Goal: Task Accomplishment & Management: Manage account settings

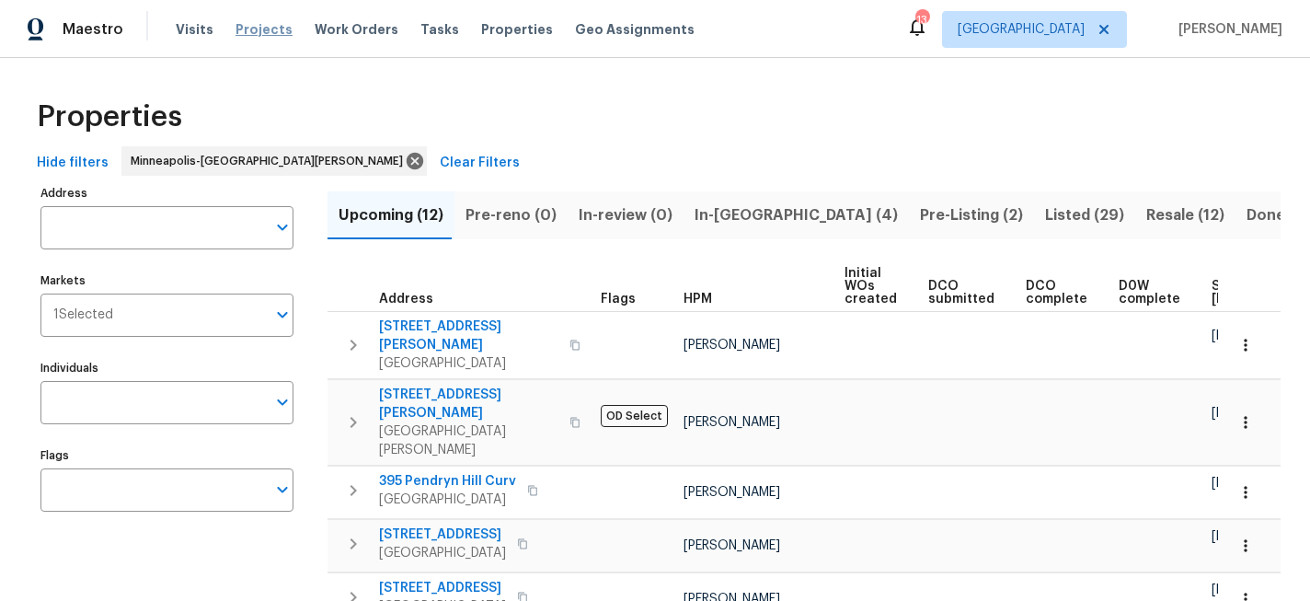
click at [258, 20] on span "Projects" at bounding box center [264, 29] width 57 height 18
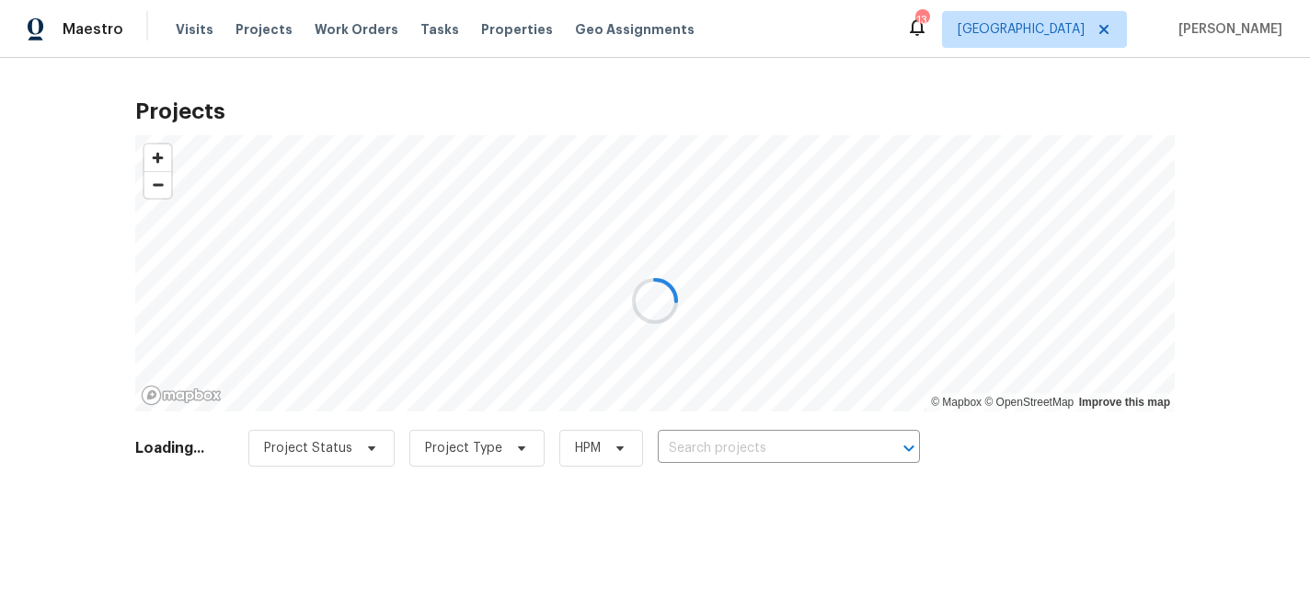
click at [698, 450] on div at bounding box center [655, 300] width 1310 height 601
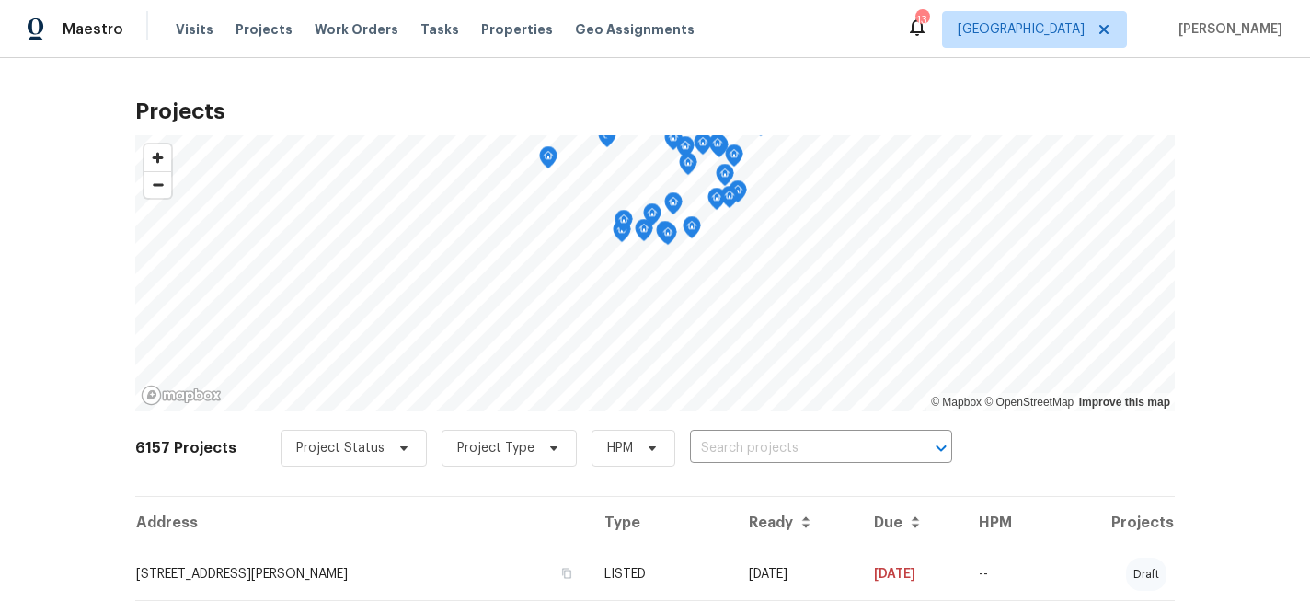
click at [698, 450] on input "text" at bounding box center [795, 448] width 211 height 29
type input "1309"
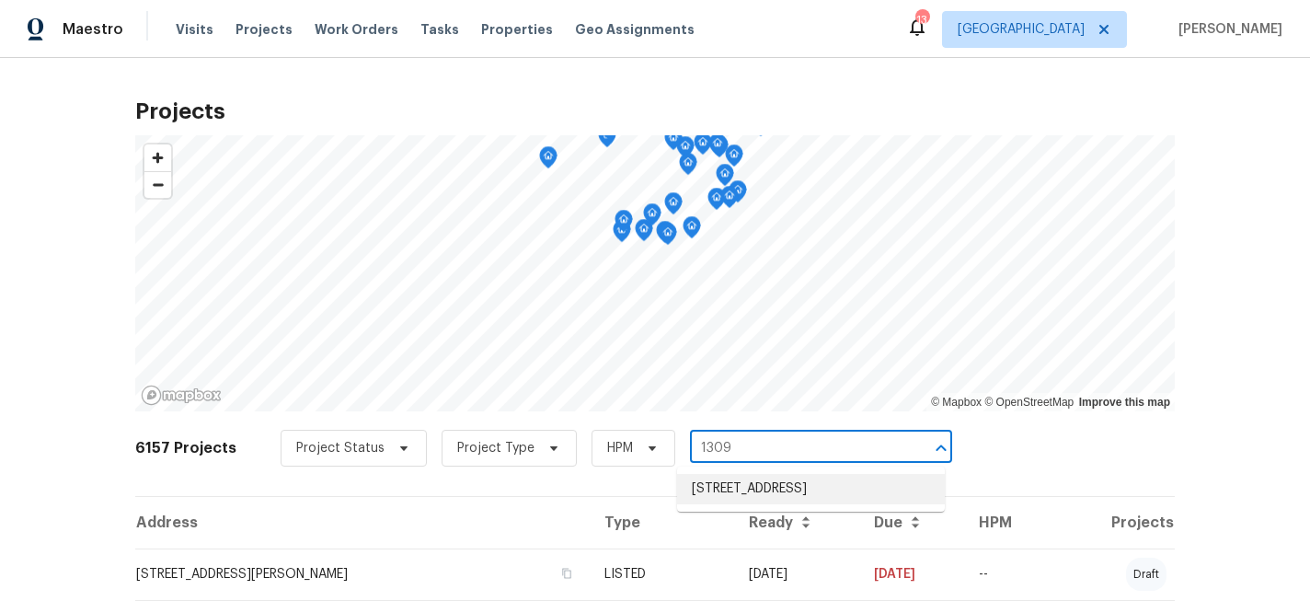
click at [762, 488] on li "[STREET_ADDRESS]" at bounding box center [811, 489] width 268 height 30
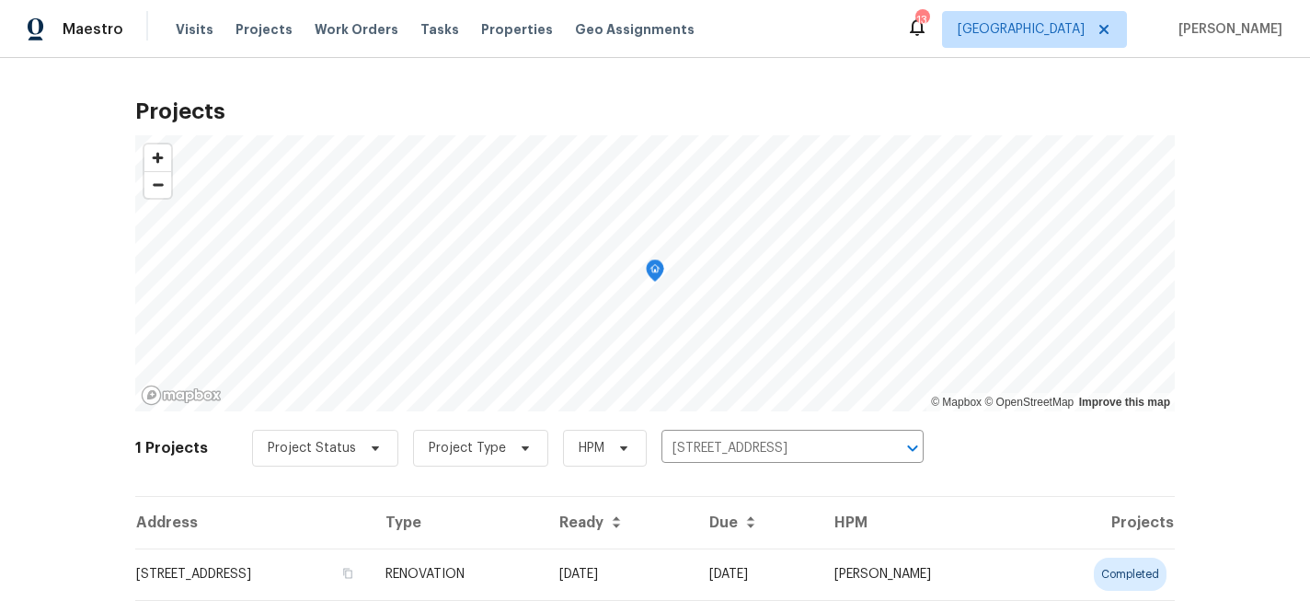
scroll to position [58, 0]
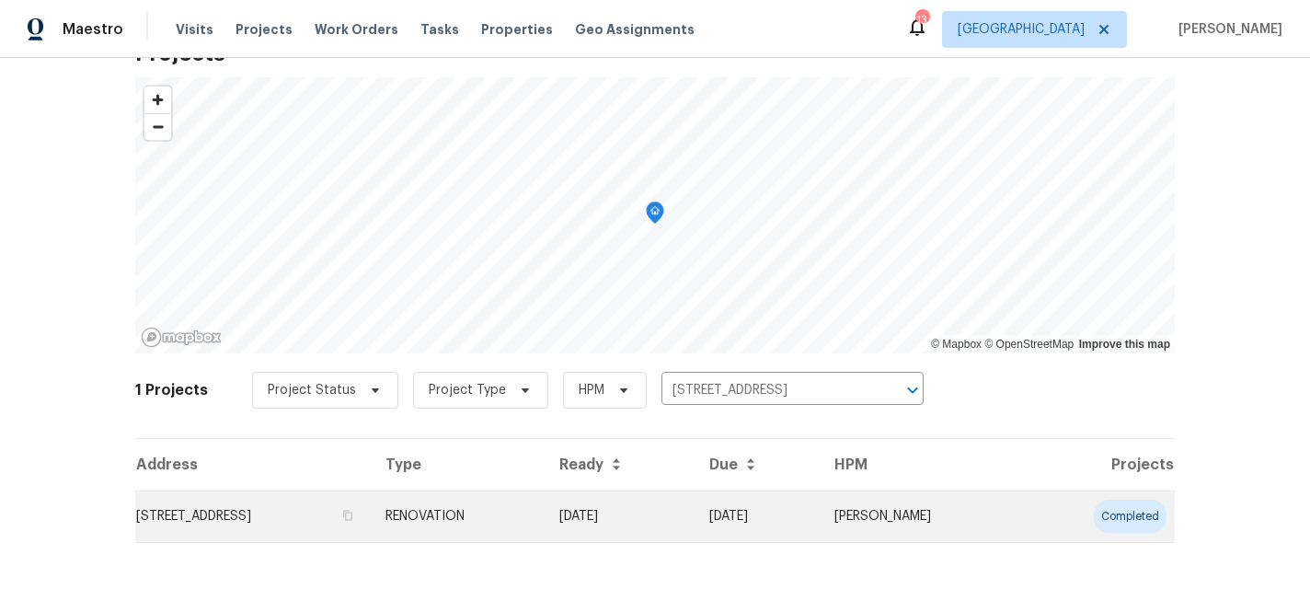
click at [331, 516] on td "[STREET_ADDRESS]" at bounding box center [253, 516] width 236 height 52
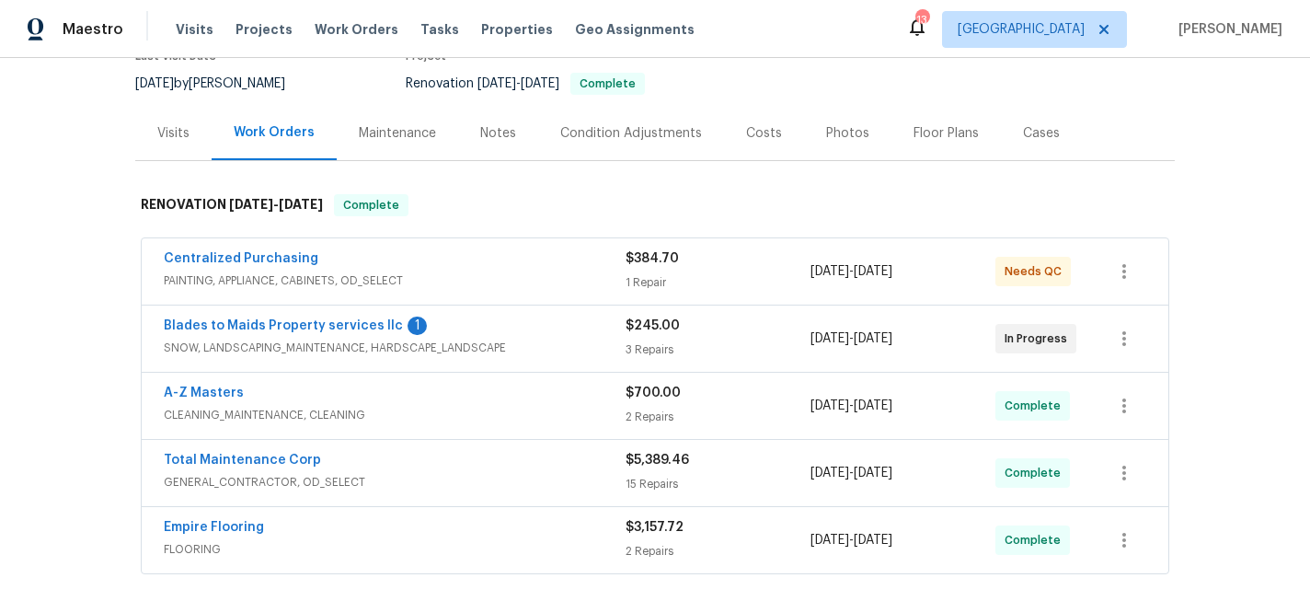
scroll to position [175, 0]
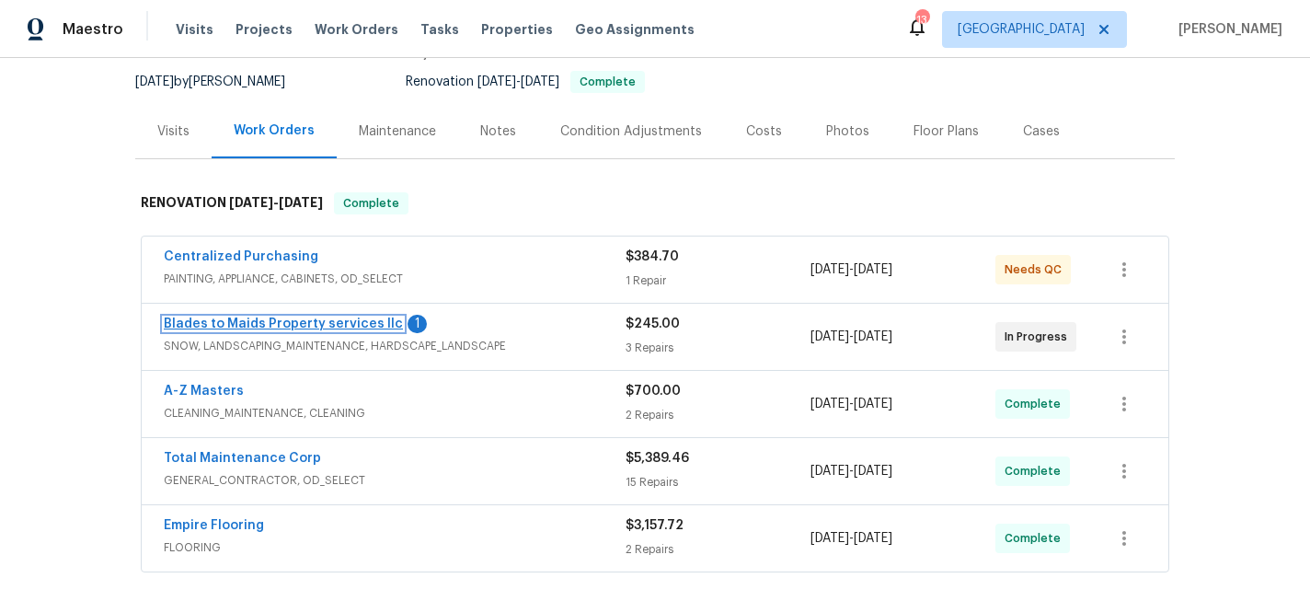
click at [260, 326] on link "Blades to Maids Property services llc" at bounding box center [283, 323] width 239 height 13
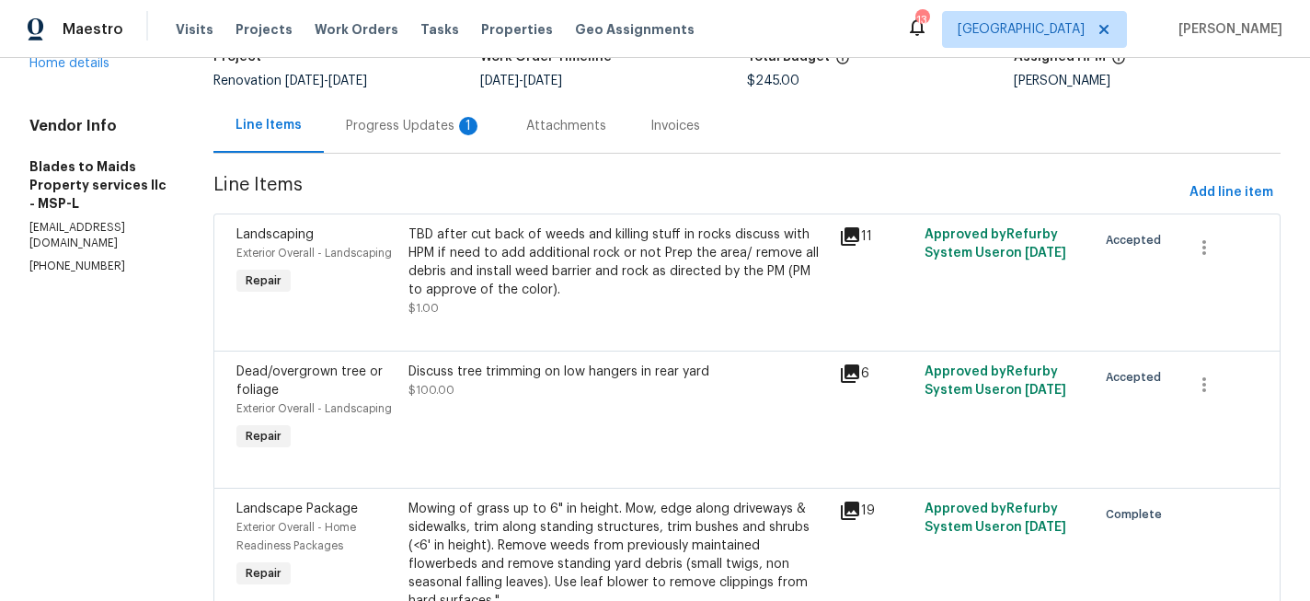
scroll to position [150, 0]
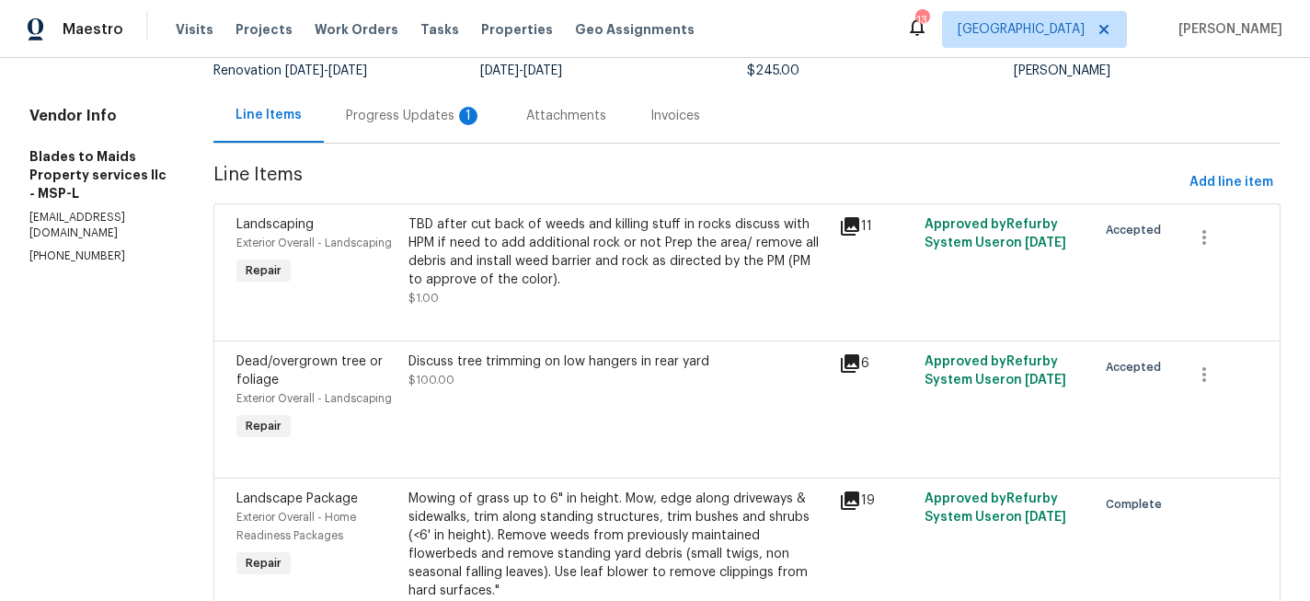
click at [526, 246] on div "TBD after cut back of weeds and killing stuff in rocks discuss with HPM if need…" at bounding box center [619, 252] width 420 height 74
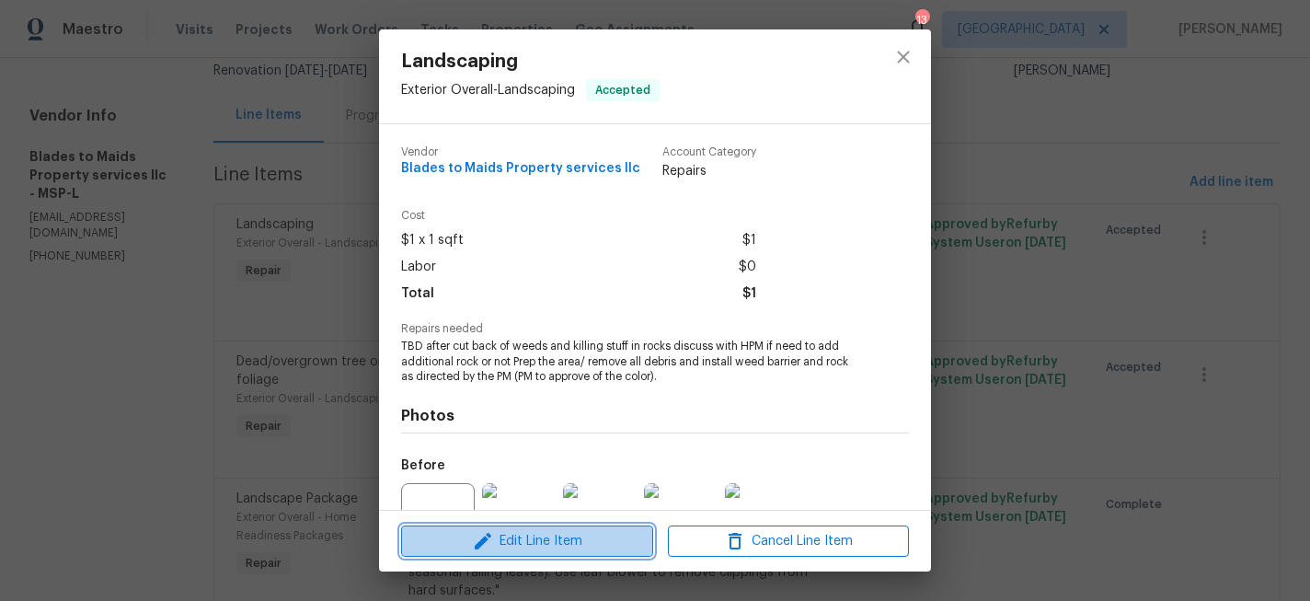
click at [547, 551] on span "Edit Line Item" at bounding box center [527, 541] width 241 height 23
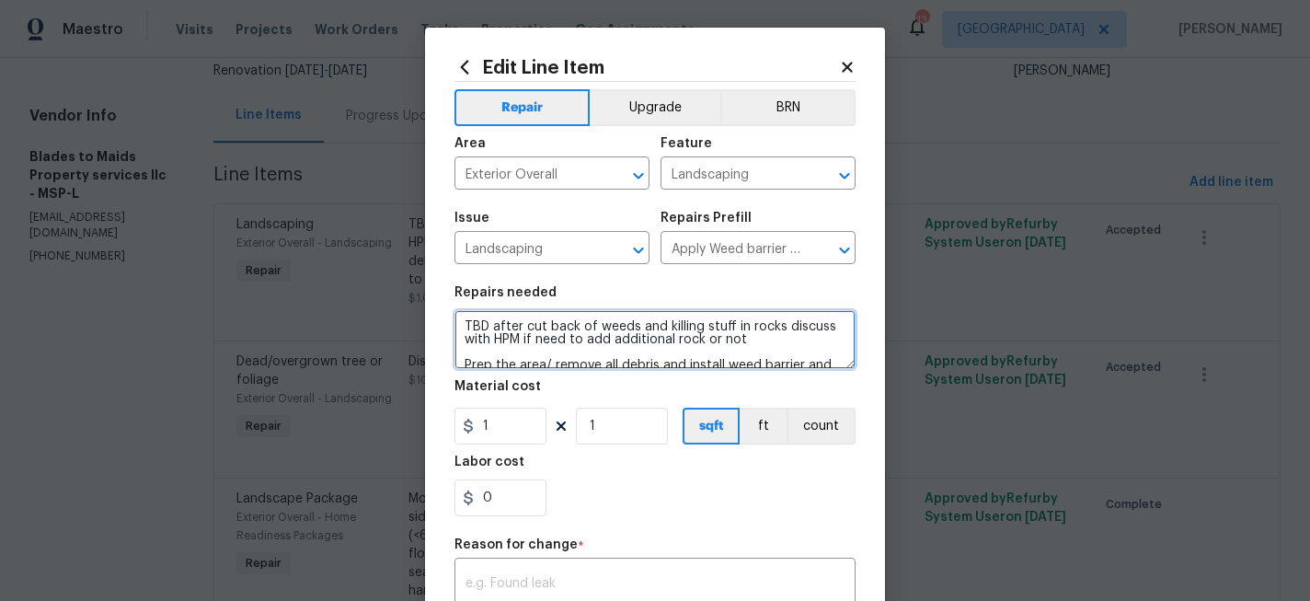
drag, startPoint x: 744, startPoint y: 340, endPoint x: 676, endPoint y: 340, distance: 68.1
click at [676, 340] on textarea "TBD after cut back of weeds and killing stuff in rocks discuss with HPM if need…" at bounding box center [655, 339] width 401 height 59
type textarea "TBD after cut back of weeds and killing stuff in rocks discuss with HPM if need…"
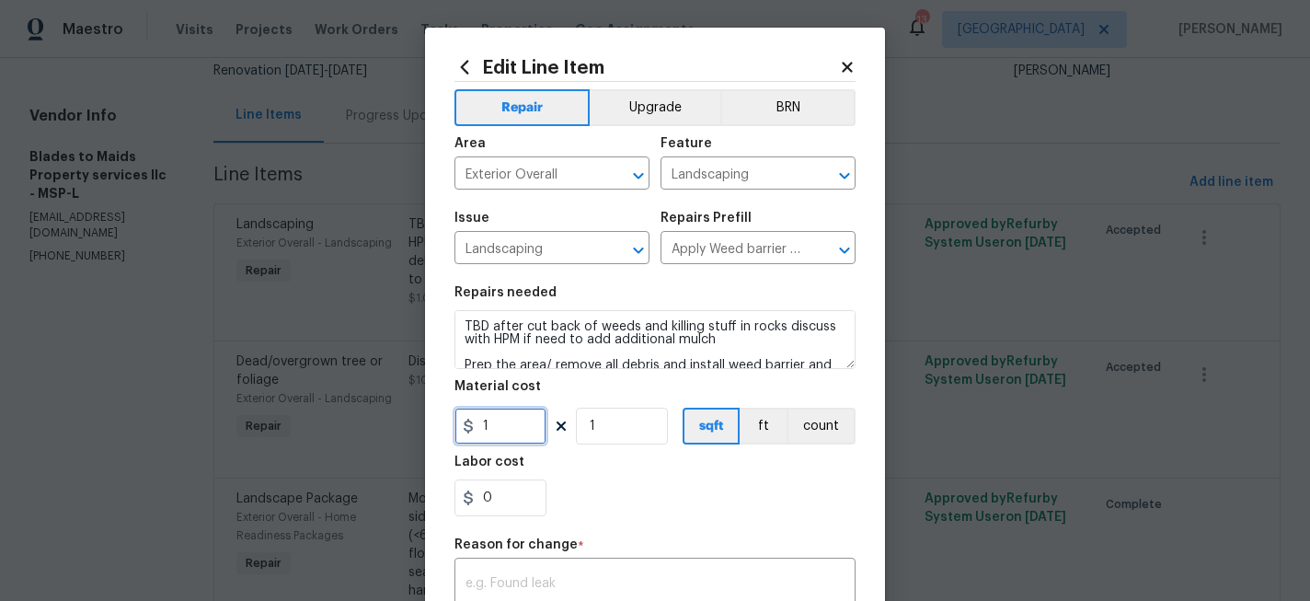
click at [511, 428] on input "1" at bounding box center [501, 426] width 92 height 37
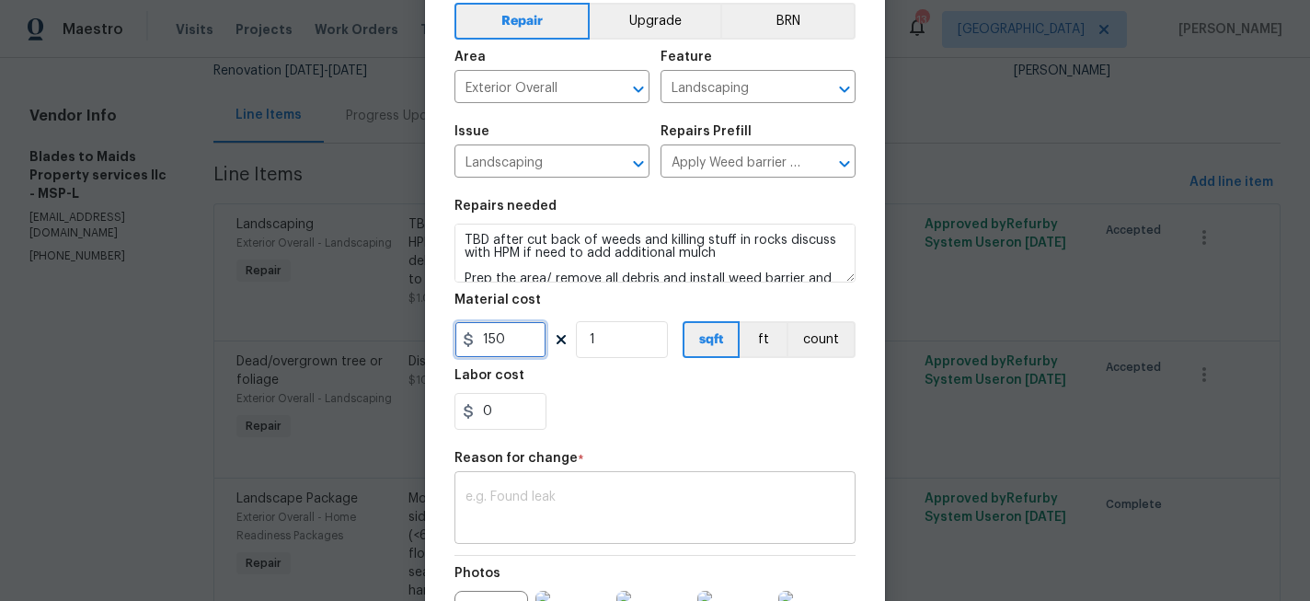
scroll to position [97, 0]
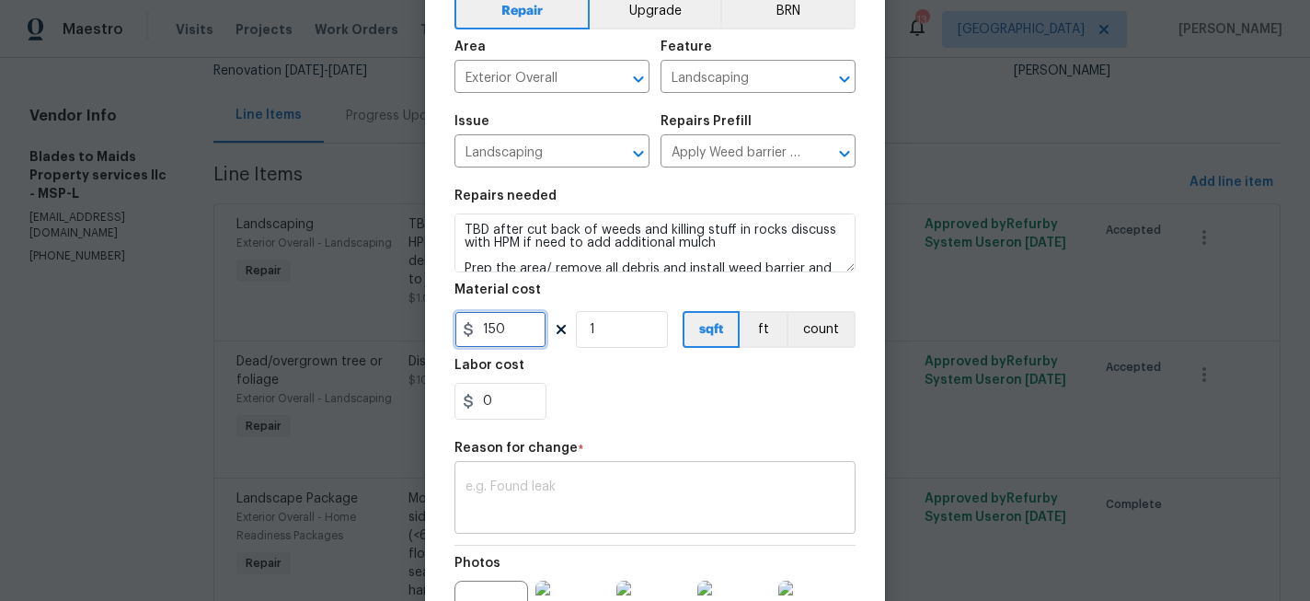
type input "150"
click at [683, 512] on textarea at bounding box center [655, 499] width 379 height 39
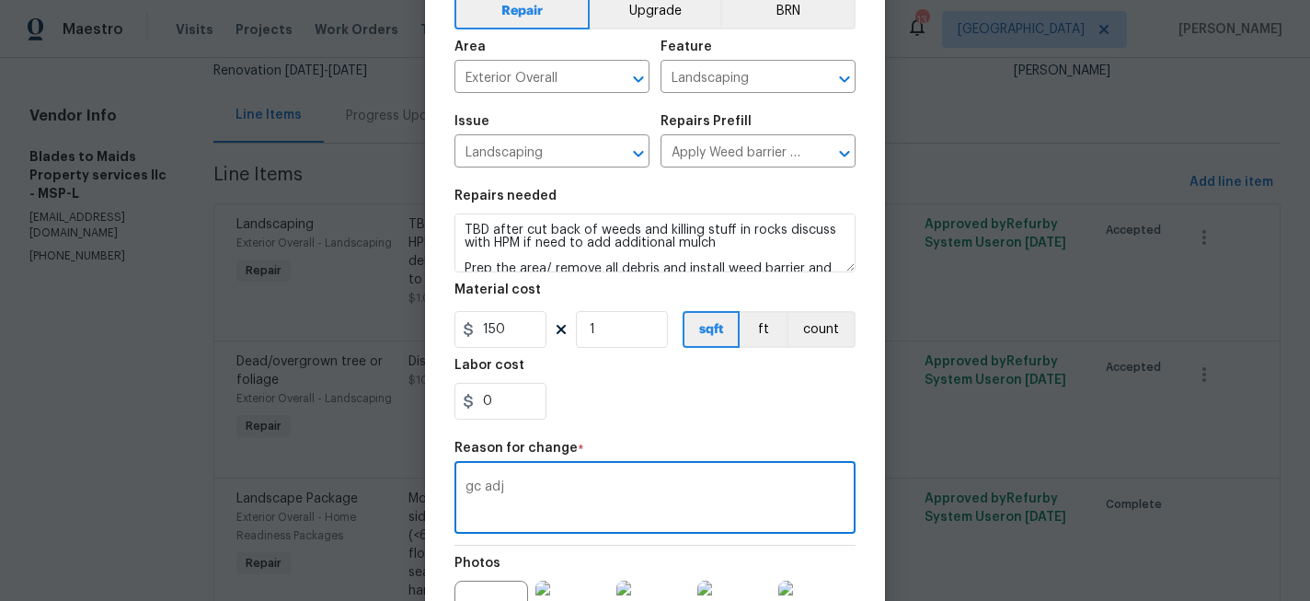
scroll to position [325, 0]
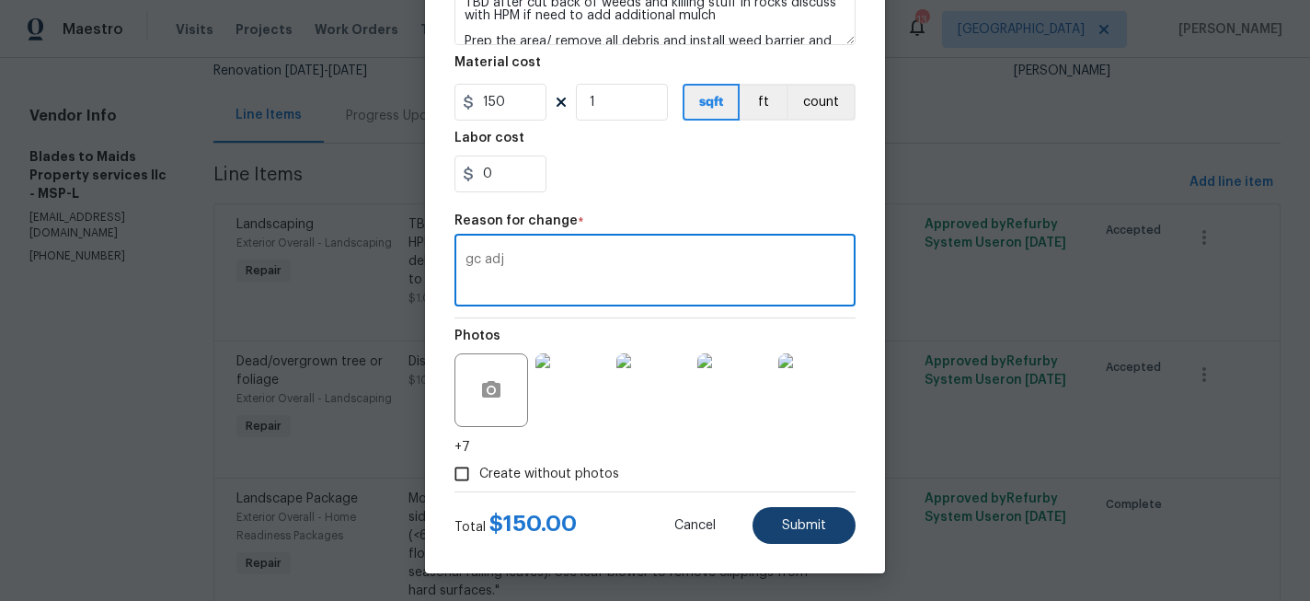
type textarea "gc adj"
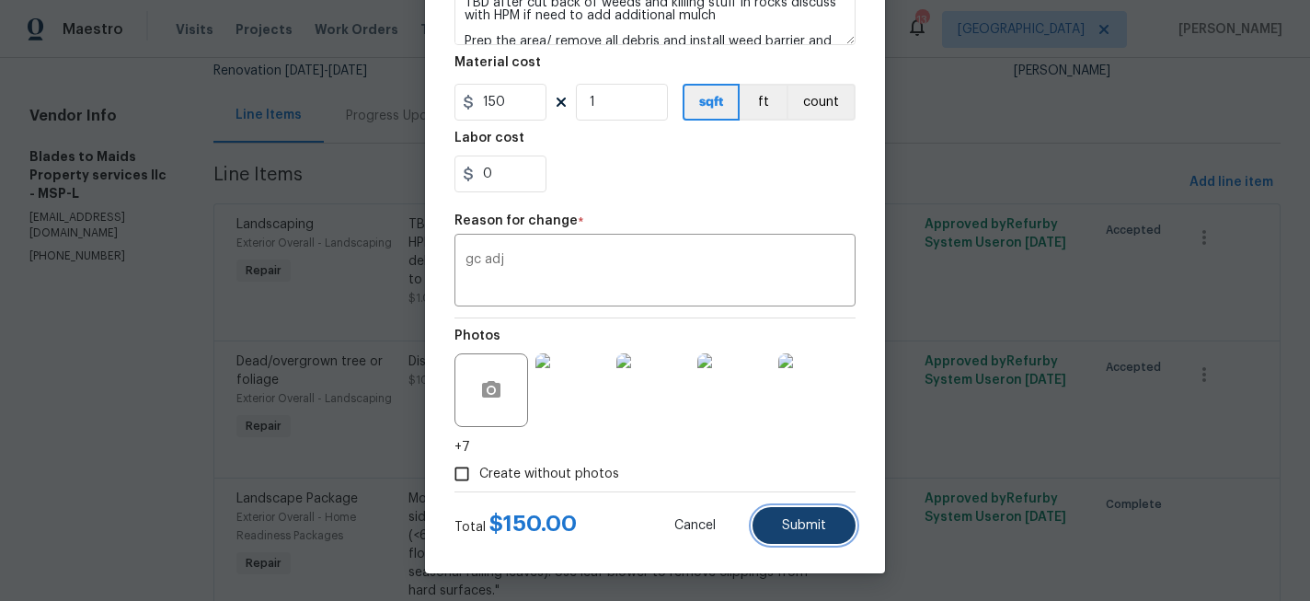
click at [804, 534] on button "Submit" at bounding box center [804, 525] width 103 height 37
type textarea "TBD after cut back of weeds and killing stuff in rocks discuss with HPM if need…"
type input "1"
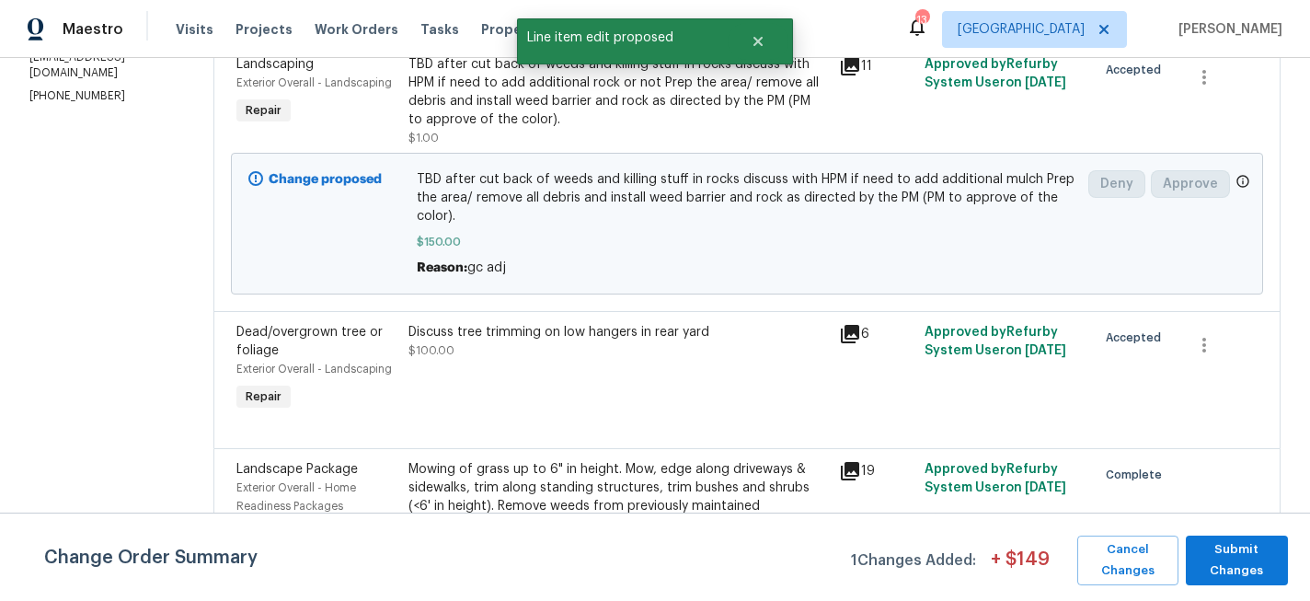
scroll to position [349, 0]
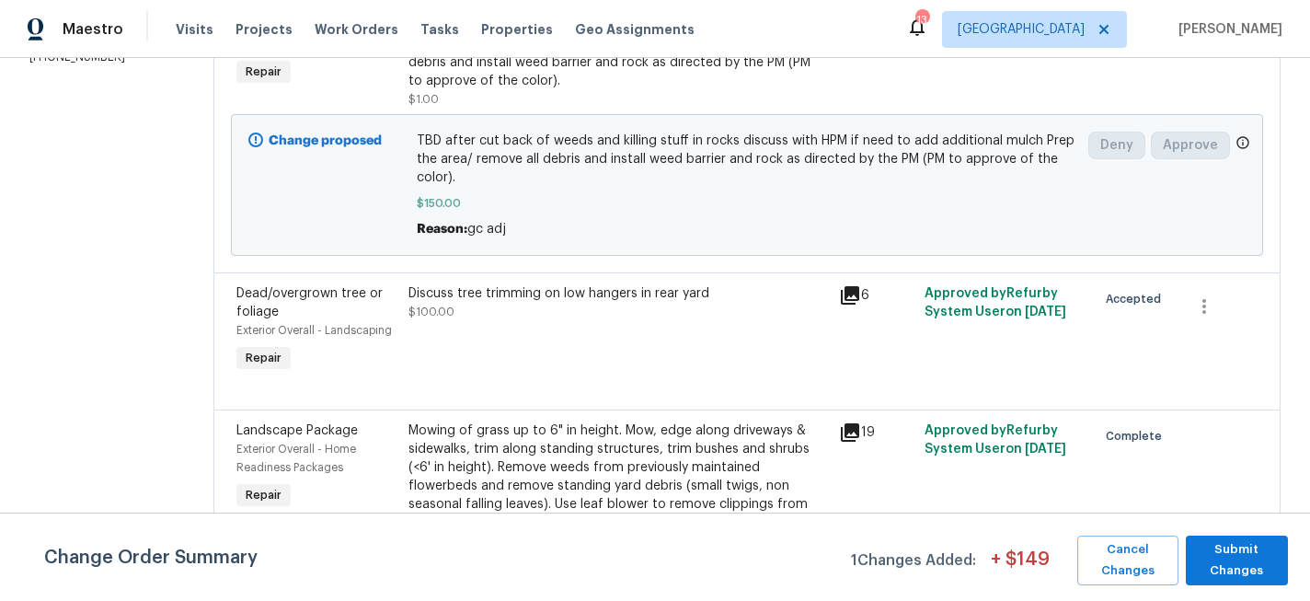
click at [529, 284] on div "Discuss tree trimming on low hangers in rear yard" at bounding box center [619, 293] width 420 height 18
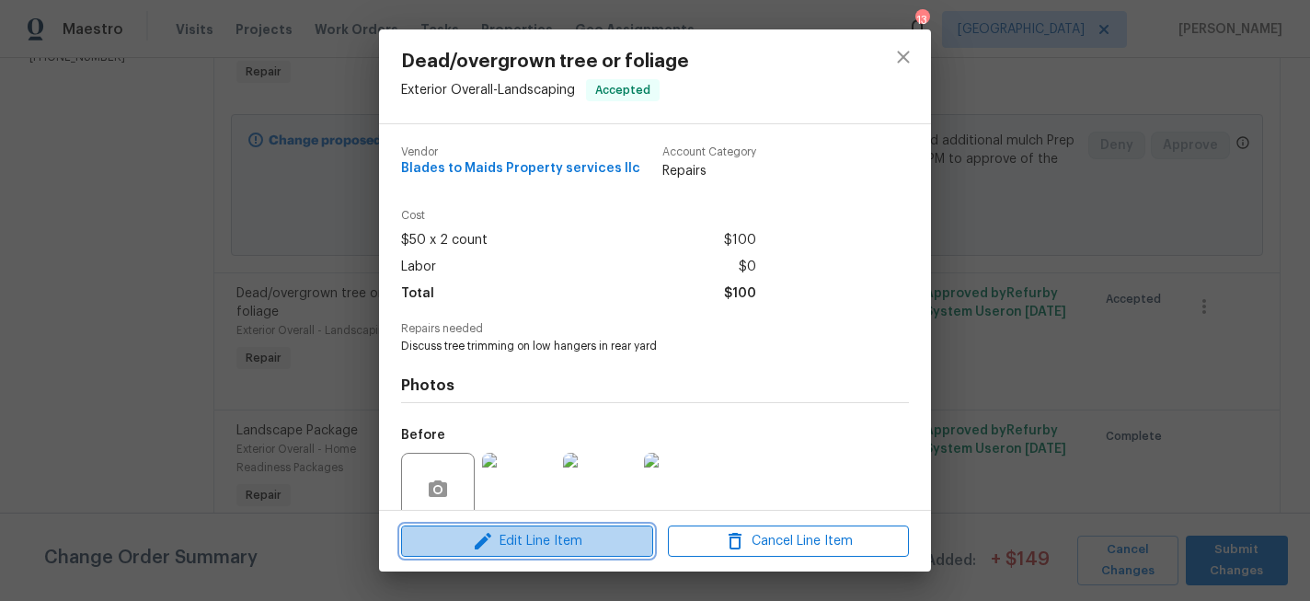
click at [577, 543] on span "Edit Line Item" at bounding box center [527, 541] width 241 height 23
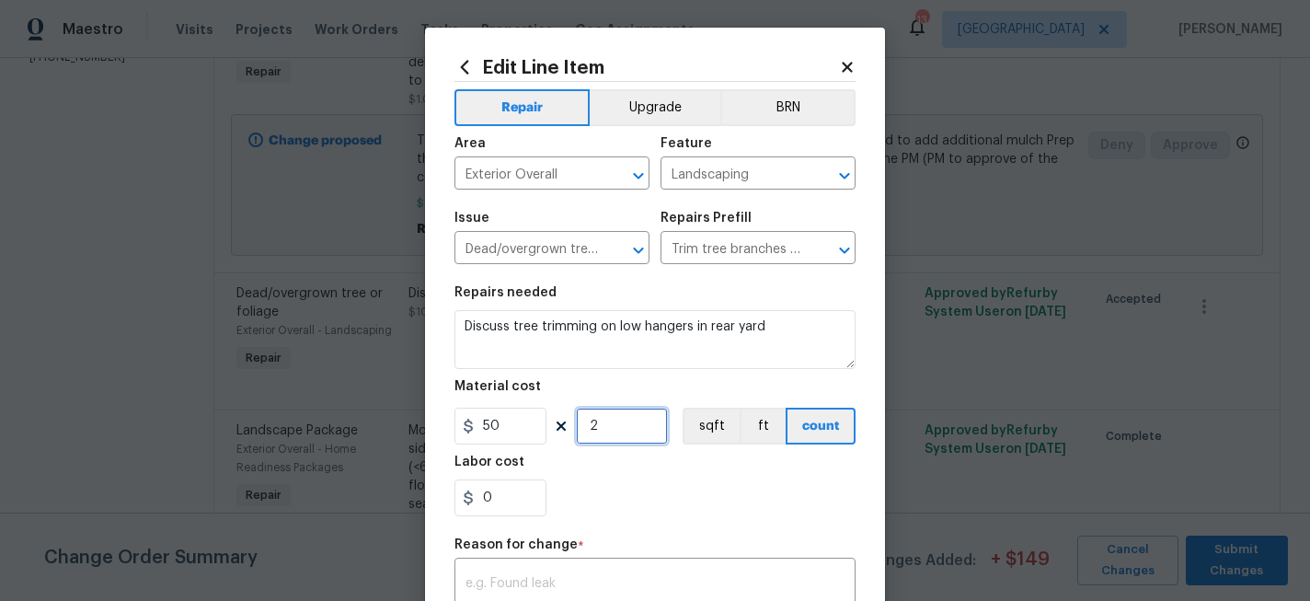
click at [609, 425] on input "2" at bounding box center [622, 426] width 92 height 37
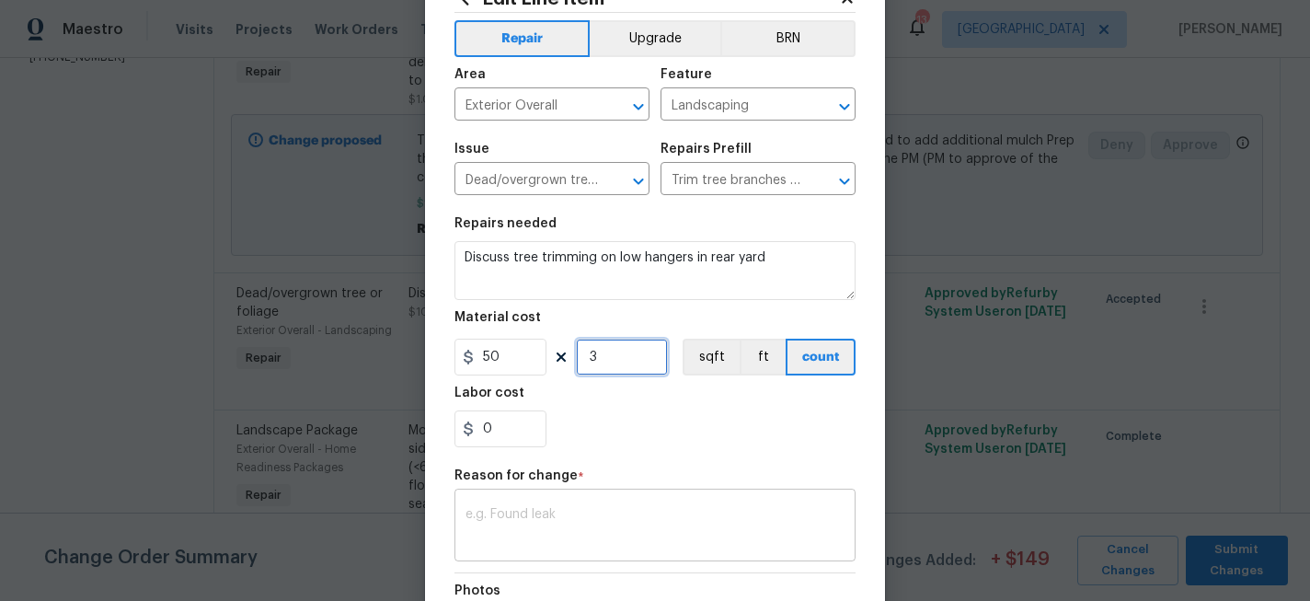
scroll to position [73, 0]
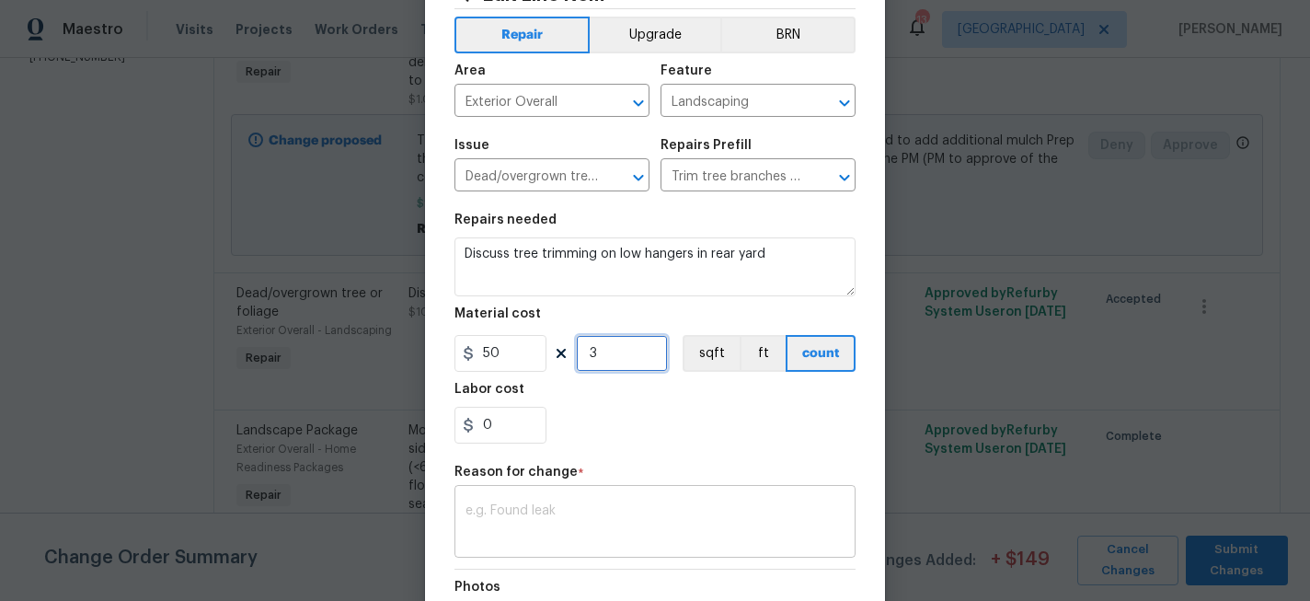
type input "3"
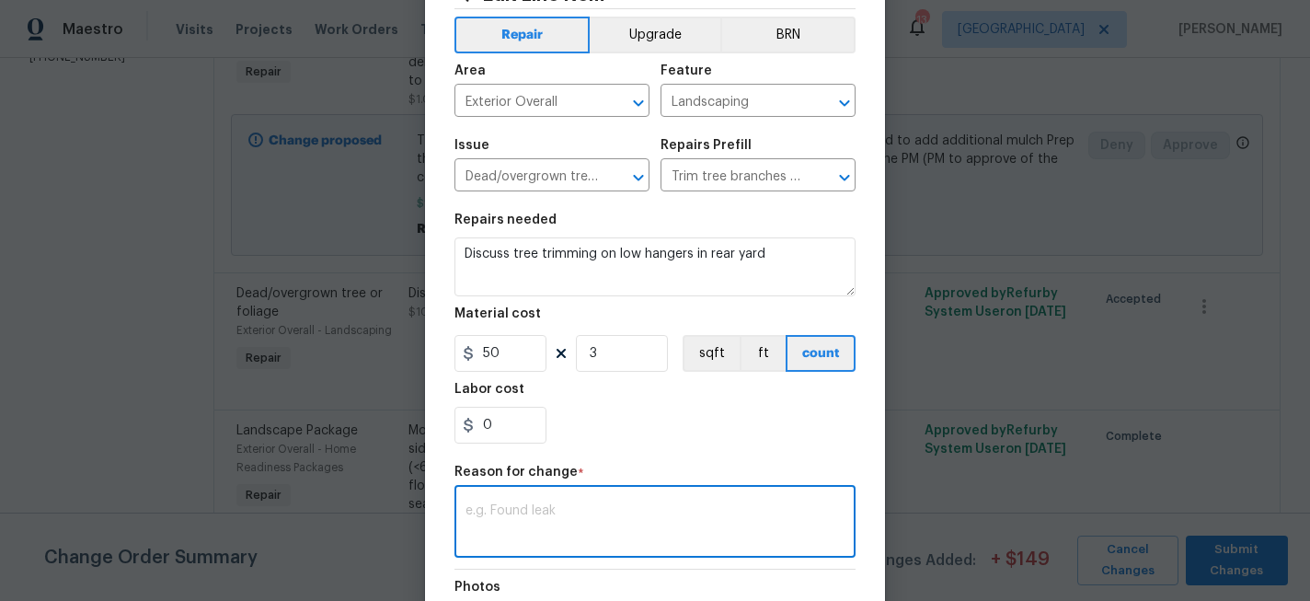
click at [622, 524] on textarea at bounding box center [655, 523] width 379 height 39
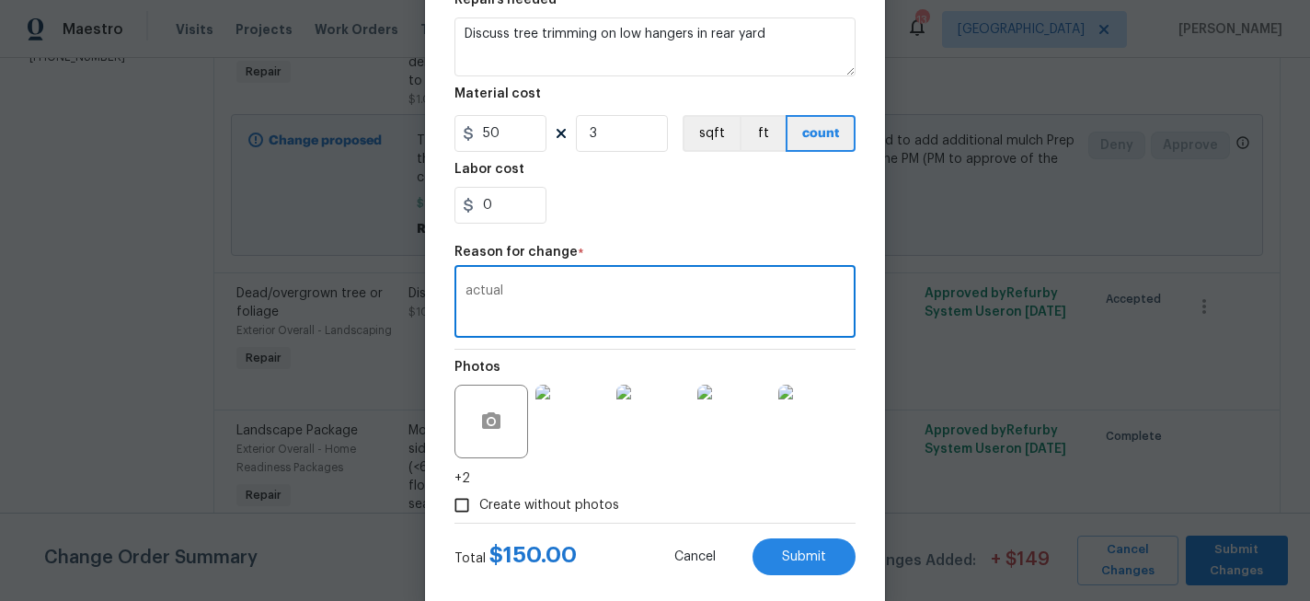
scroll to position [294, 0]
type textarea "actual"
click at [791, 555] on span "Submit" at bounding box center [804, 556] width 44 height 14
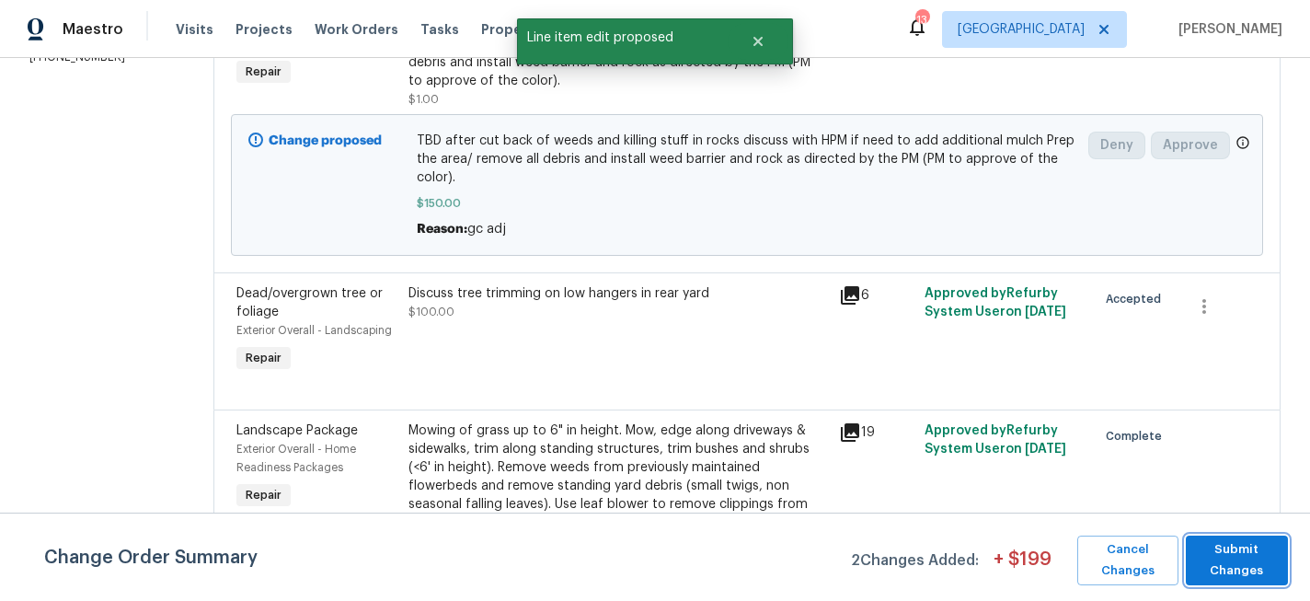
scroll to position [0, 0]
click at [1225, 557] on span "Submit Changes" at bounding box center [1237, 560] width 85 height 42
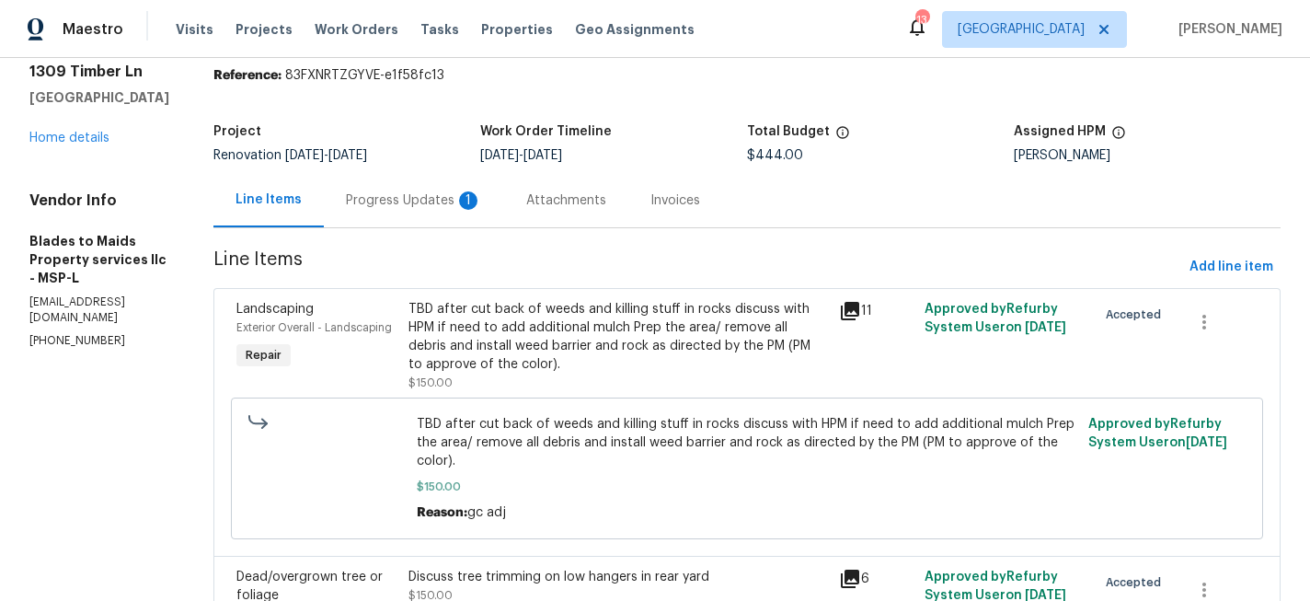
scroll to position [63, 0]
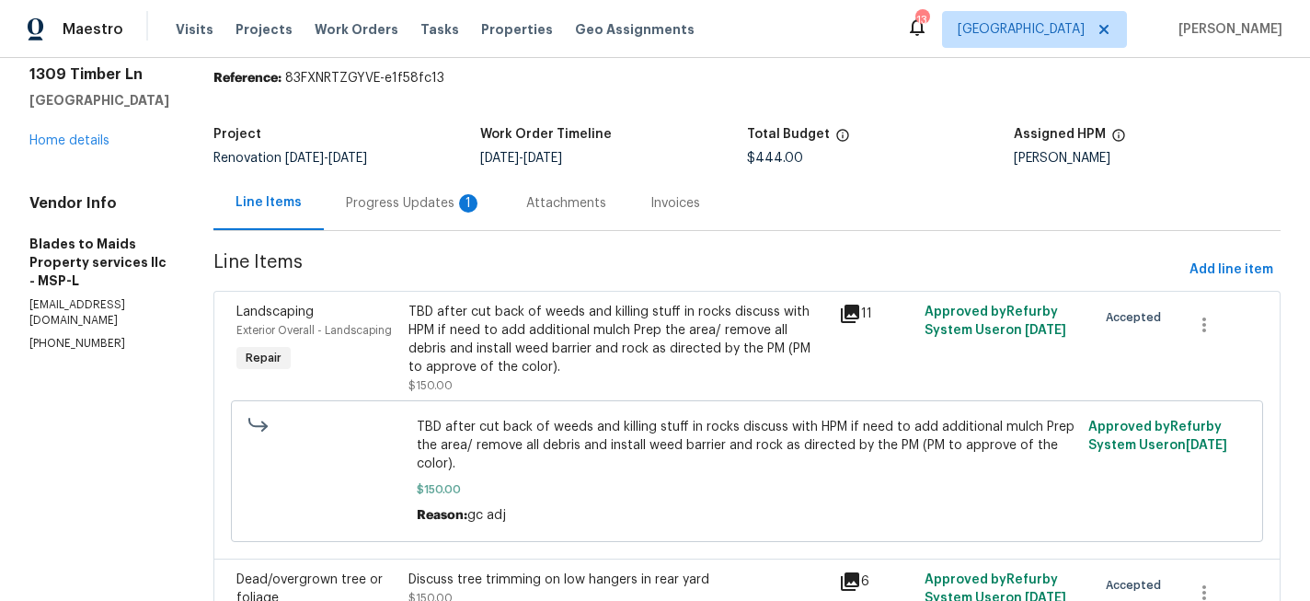
click at [353, 197] on div "Progress Updates 1" at bounding box center [414, 203] width 136 height 18
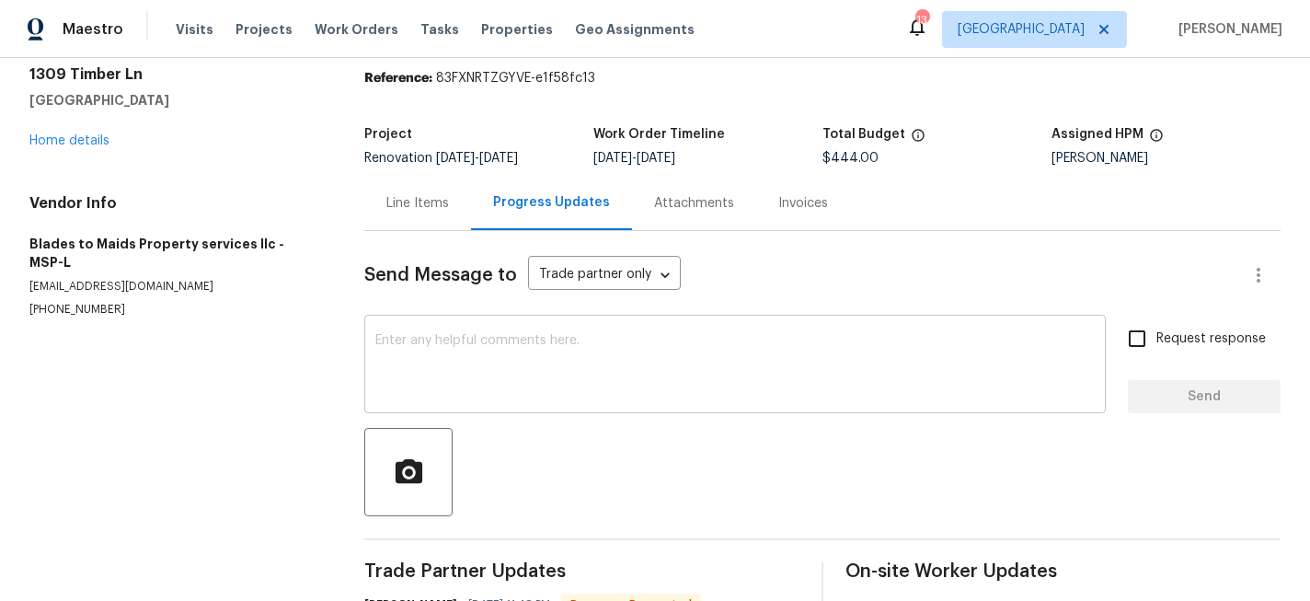
click at [505, 386] on textarea at bounding box center [735, 366] width 720 height 64
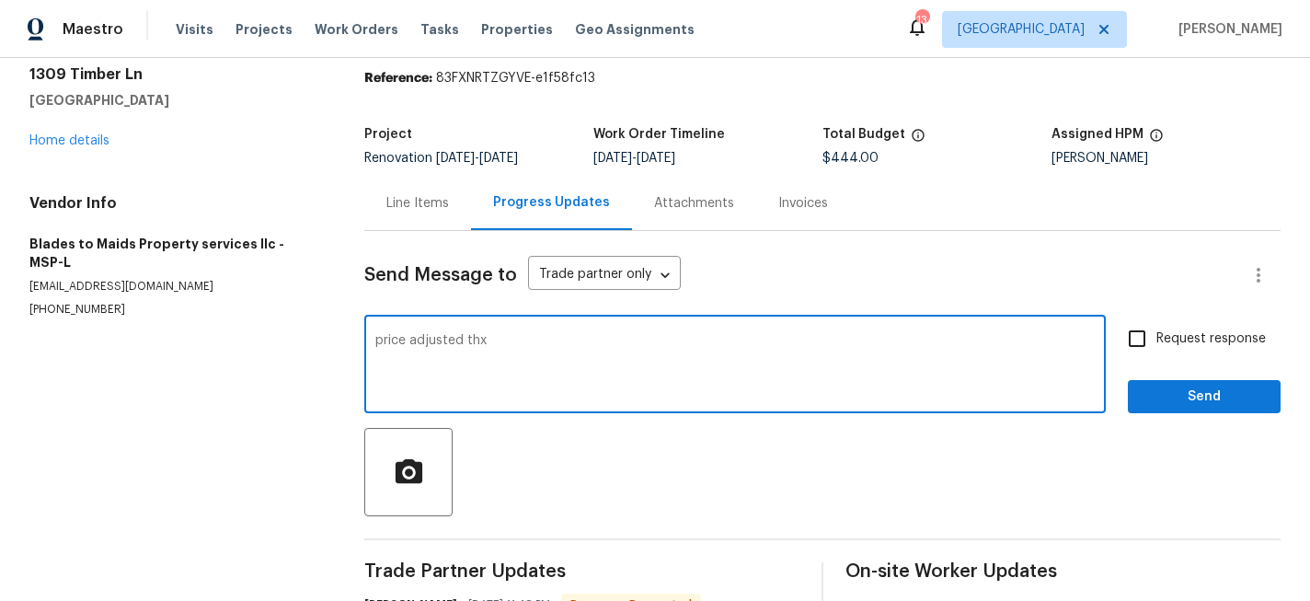
type textarea "price adjusted thx"
click at [1252, 370] on div "Request response Send" at bounding box center [1204, 366] width 153 height 94
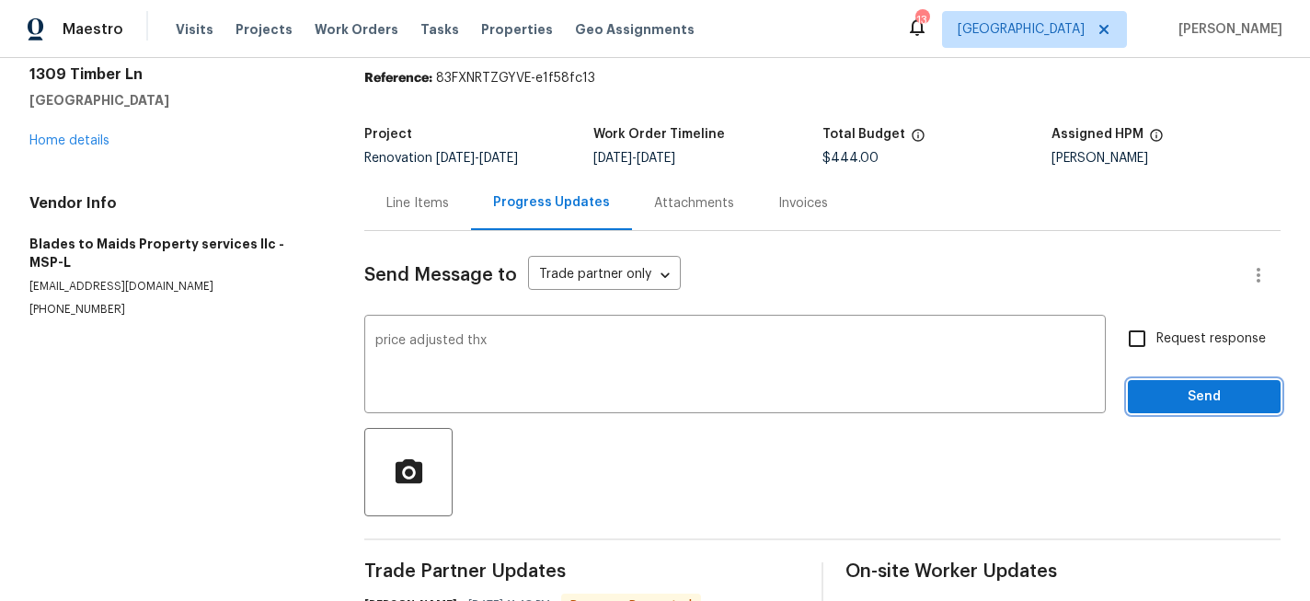
click at [1228, 398] on span "Send" at bounding box center [1204, 397] width 123 height 23
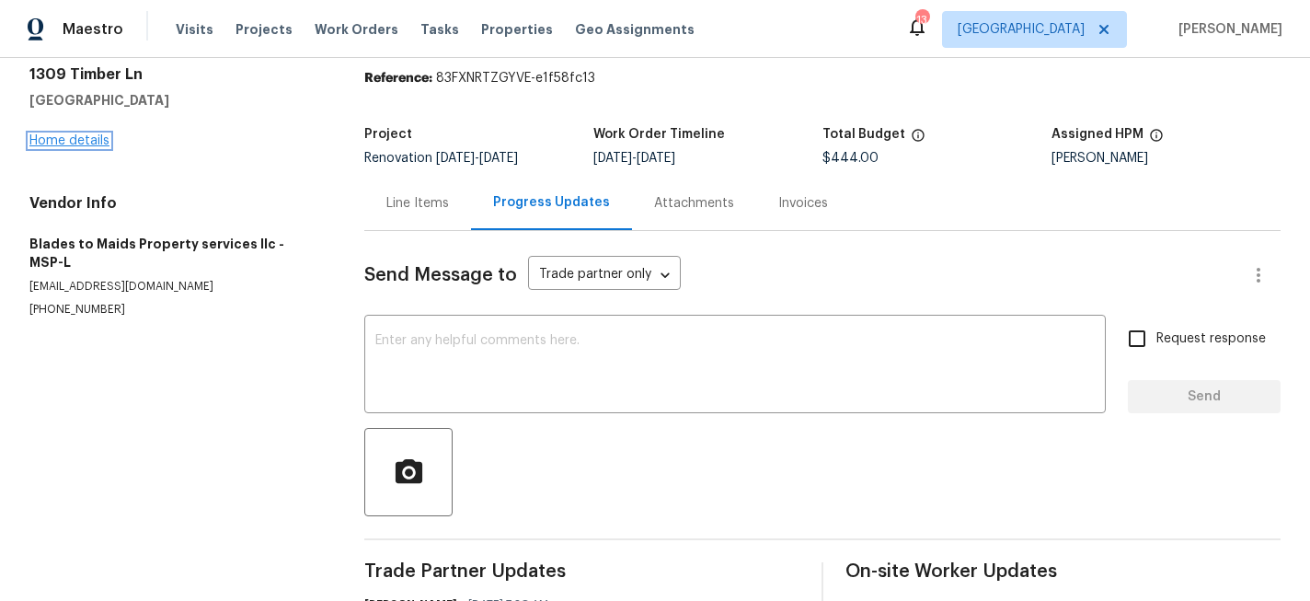
click at [91, 143] on link "Home details" at bounding box center [69, 140] width 80 height 13
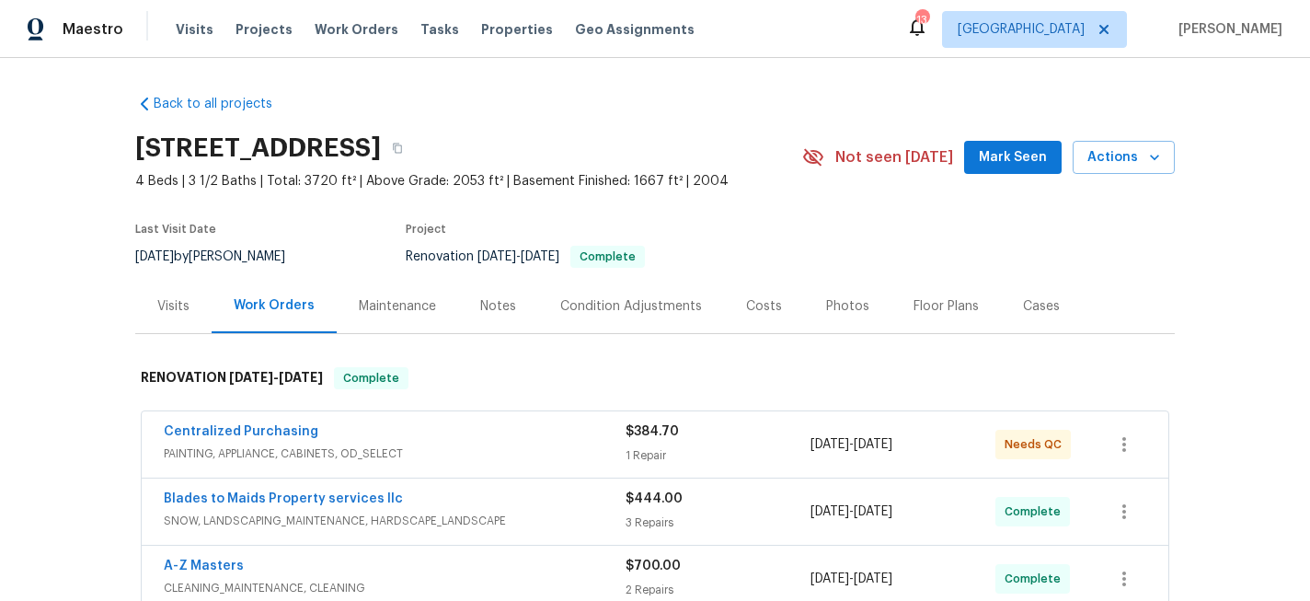
click at [836, 302] on div "Photos" at bounding box center [847, 306] width 43 height 18
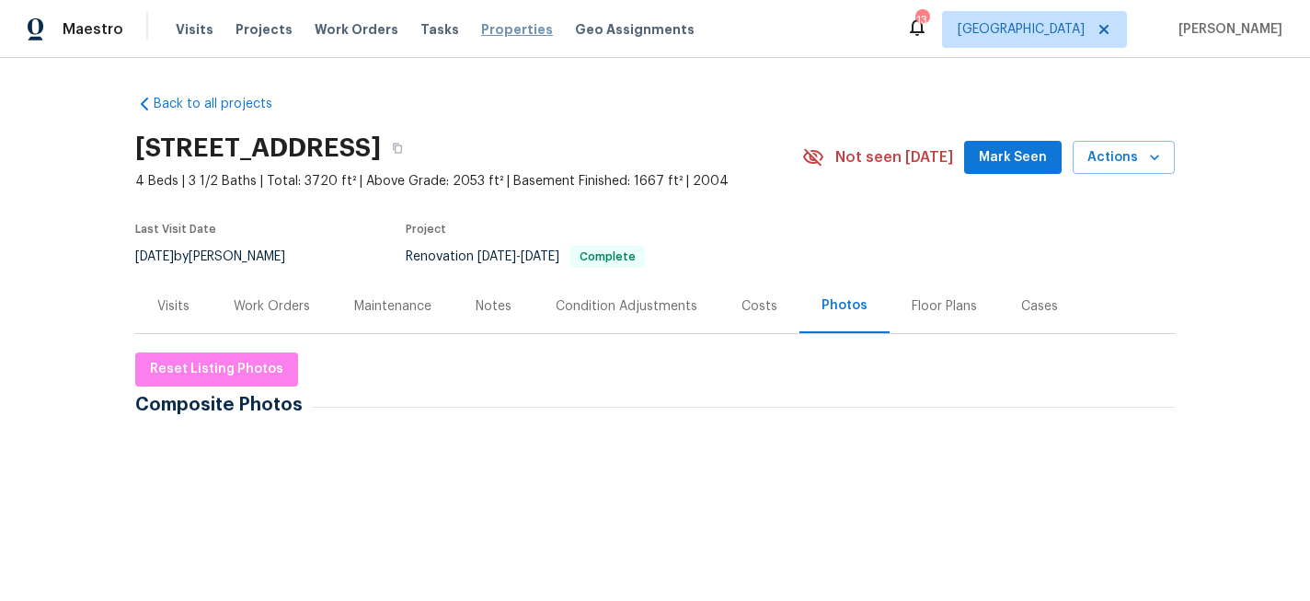
click at [481, 32] on span "Properties" at bounding box center [517, 29] width 72 height 18
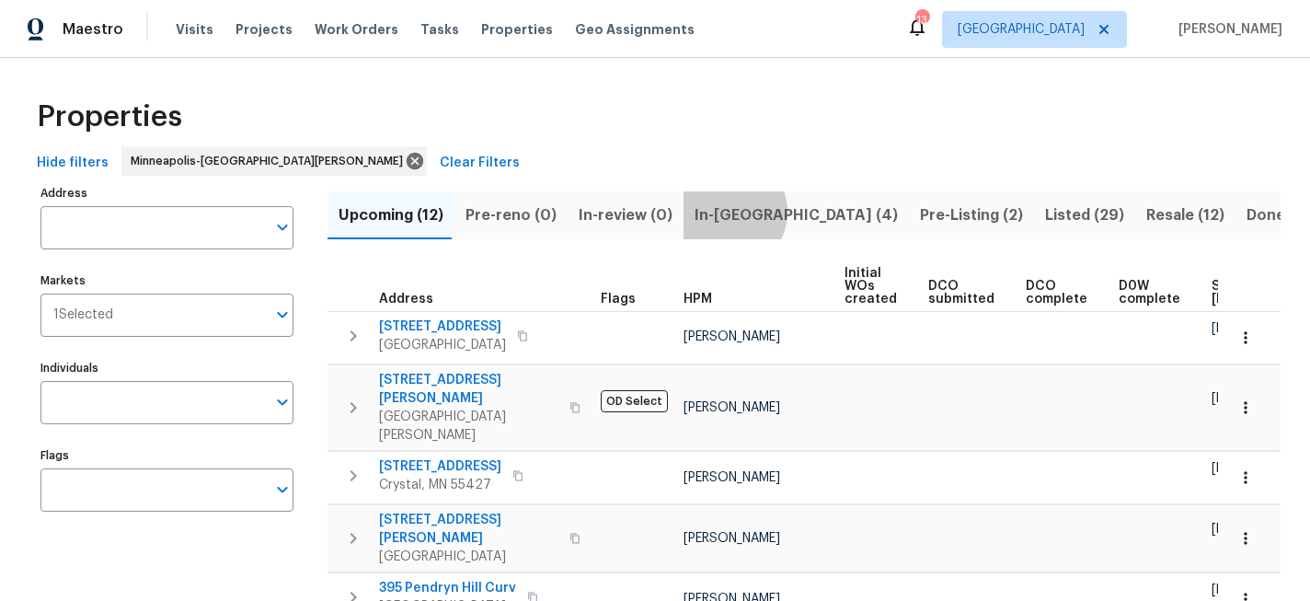
click at [717, 212] on span "In-[GEOGRAPHIC_DATA] (4)" at bounding box center [796, 215] width 203 height 26
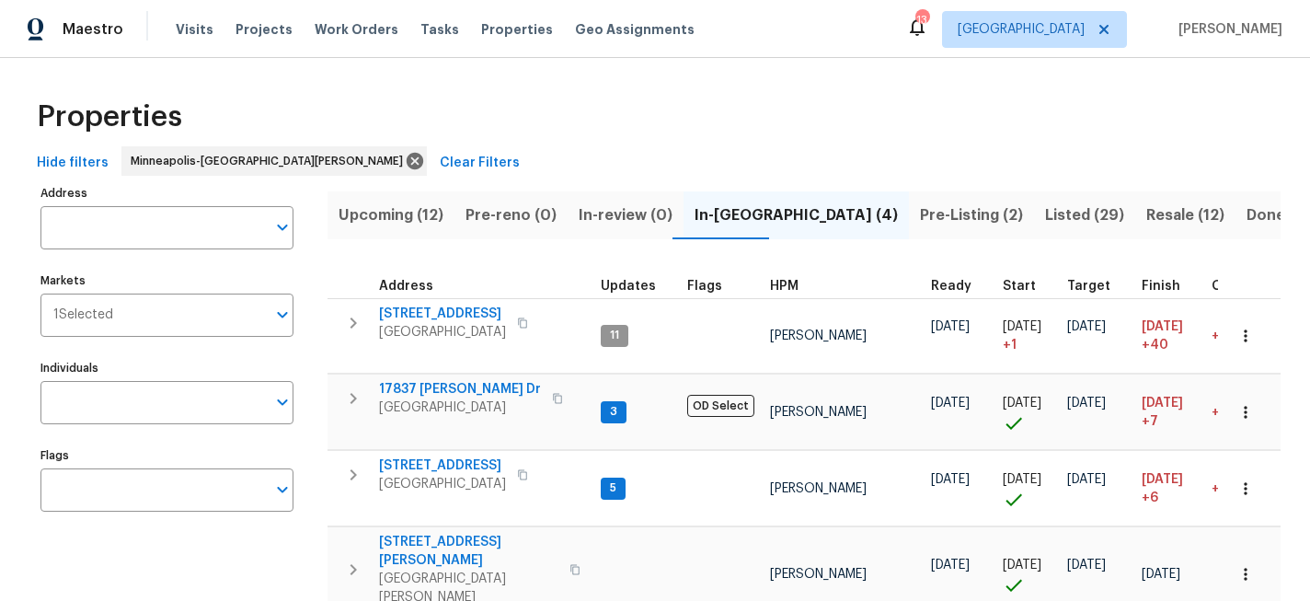
click at [380, 212] on span "Upcoming (12)" at bounding box center [391, 215] width 105 height 26
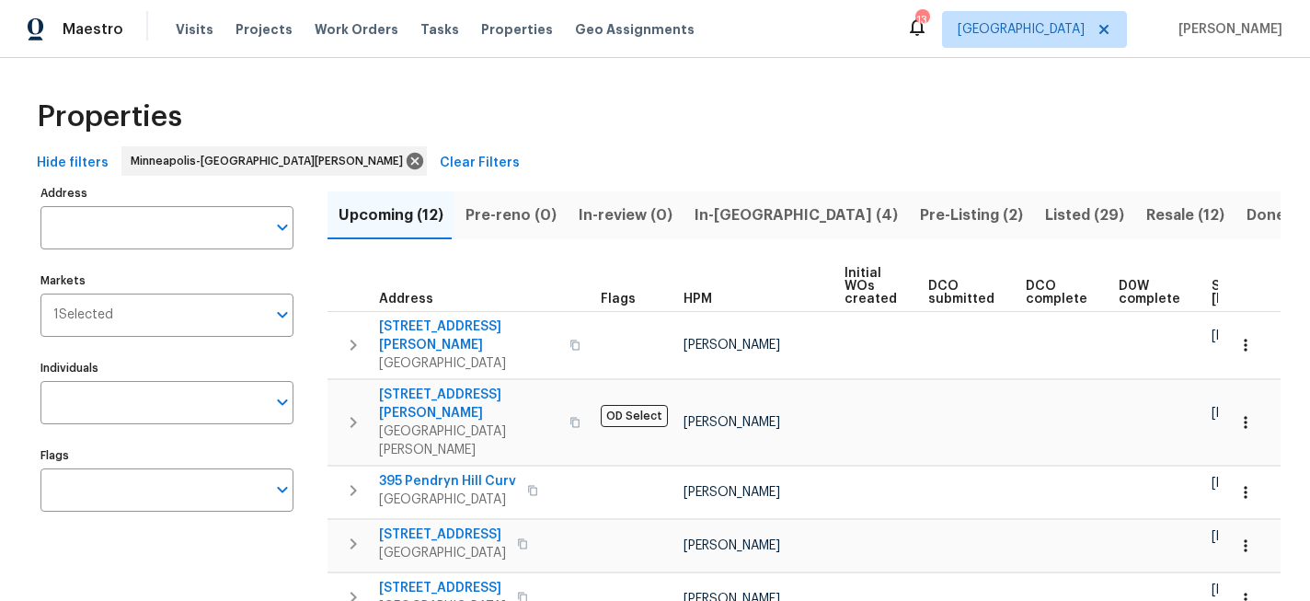
scroll to position [0, 237]
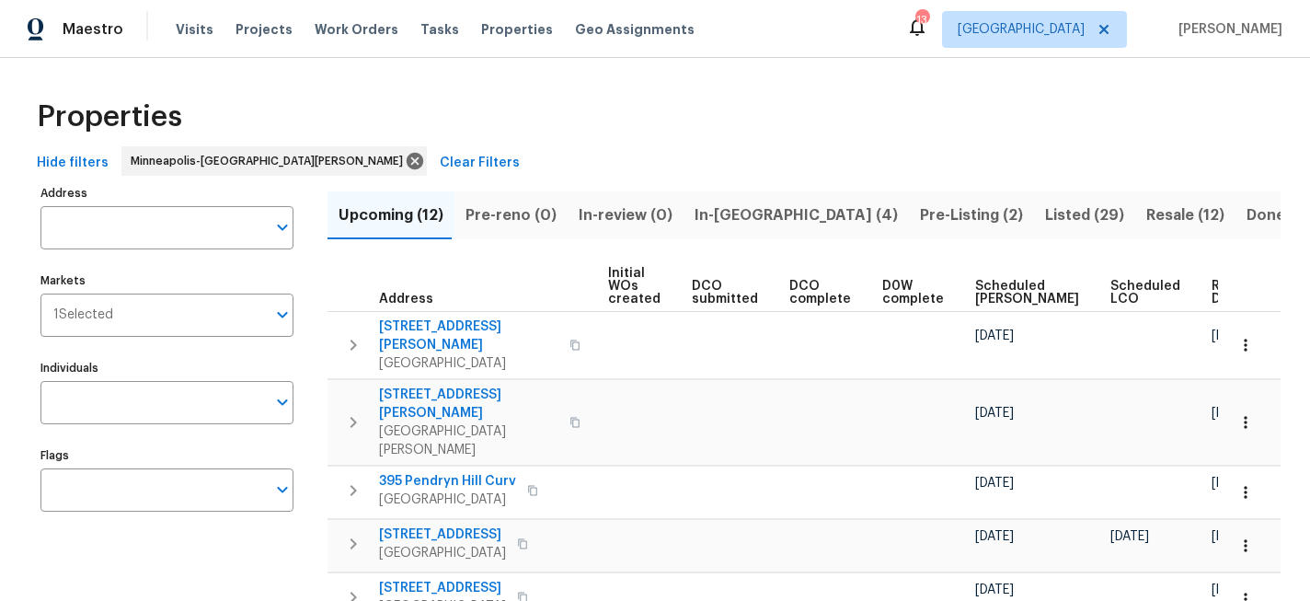
click at [1212, 289] on span "Ready Date" at bounding box center [1232, 293] width 40 height 26
